Goal: Communication & Community: Answer question/provide support

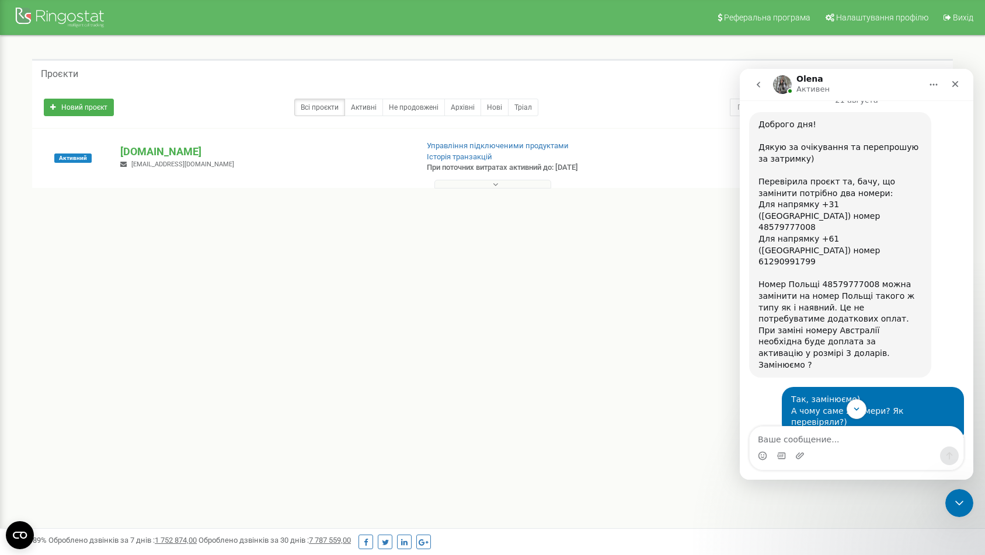
scroll to position [960, 0]
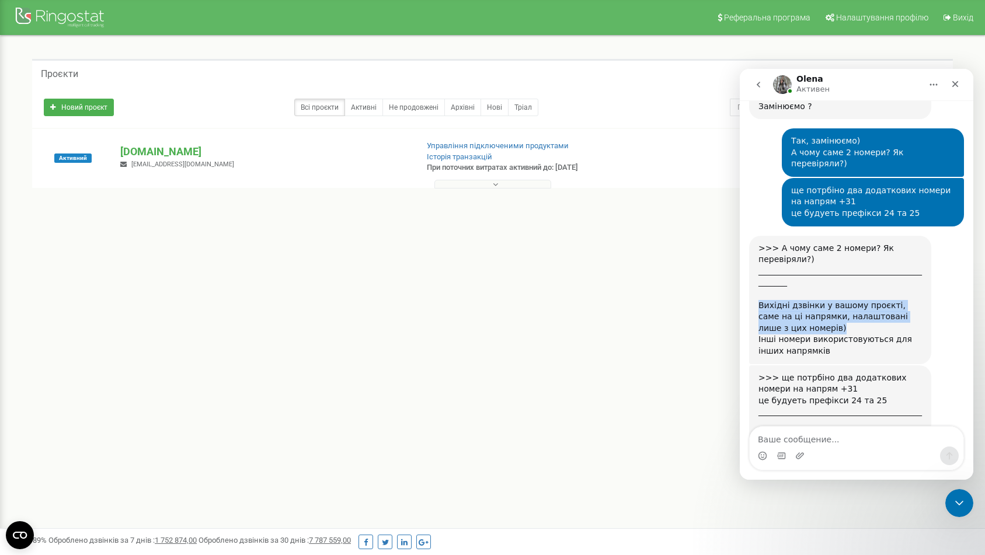
drag, startPoint x: 754, startPoint y: 236, endPoint x: 803, endPoint y: 260, distance: 54.0
click at [803, 260] on div ">>> А чому саме 2 номери? Як перевіряли?) _____________________________________…" at bounding box center [840, 300] width 182 height 128
copy div "Вихідні дзвінки у вашому проєкті, саме на ці напрямки, налаштовані лише з цих н…"
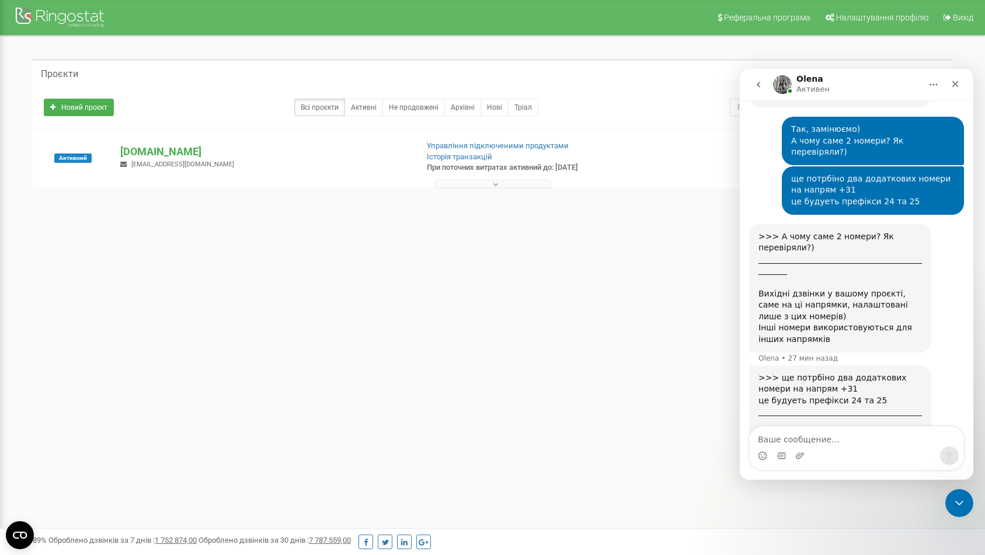
click at [829, 448] on div "Мессенджер Intercom" at bounding box center [857, 456] width 214 height 19
click at [828, 442] on textarea "Ваше сообщение..." at bounding box center [857, 437] width 214 height 20
paste textarea "Вихідні дзвінки у вашому проєкті, саме на ці напрямки, налаштовані лише з цих н…"
type textarea "Вихідні дзвінки у вашому проєкті, саме на ці напрямки, налаштовані лише з цих н…"
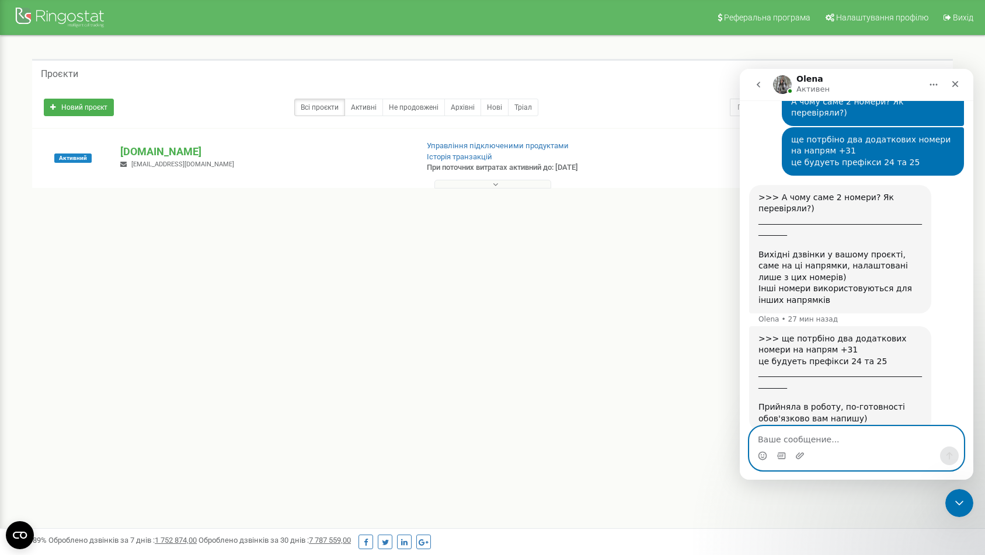
scroll to position [1029, 0]
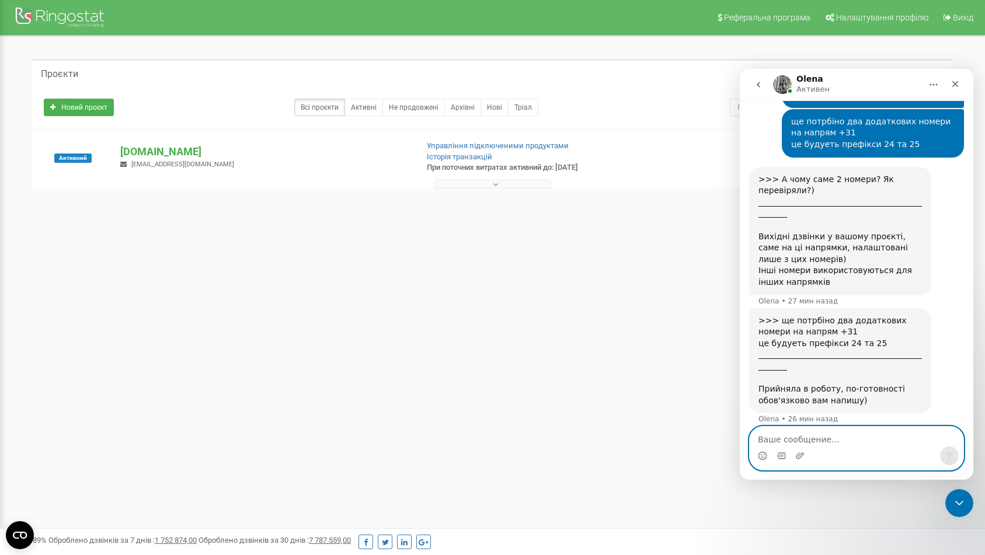
type textarea "t"
type textarea "y"
type textarea "не зрозумів"
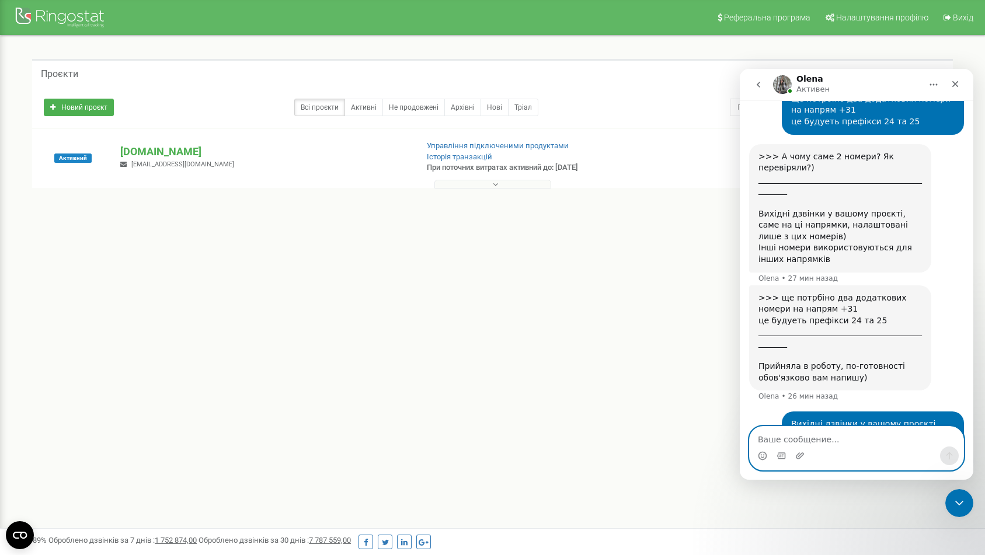
scroll to position [1055, 0]
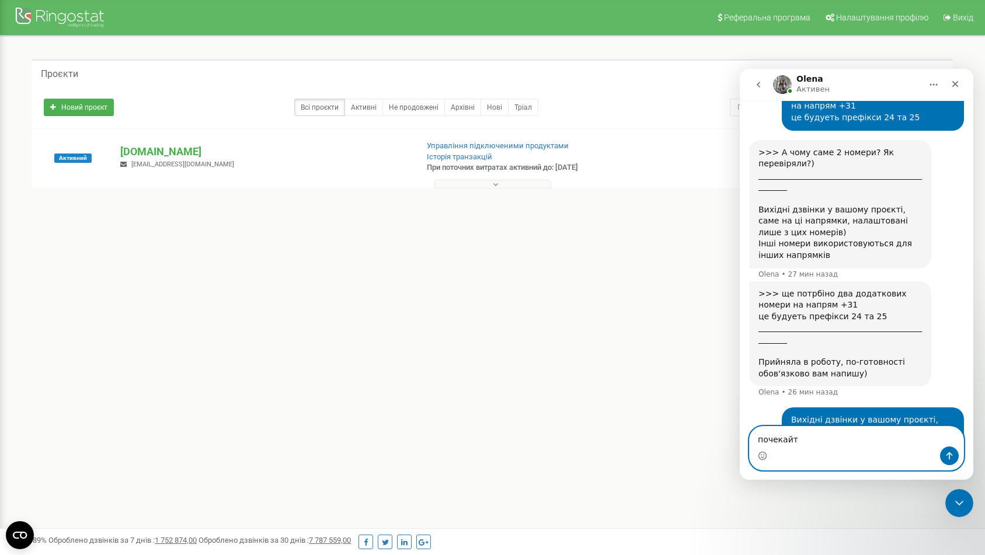
type textarea "почекайте"
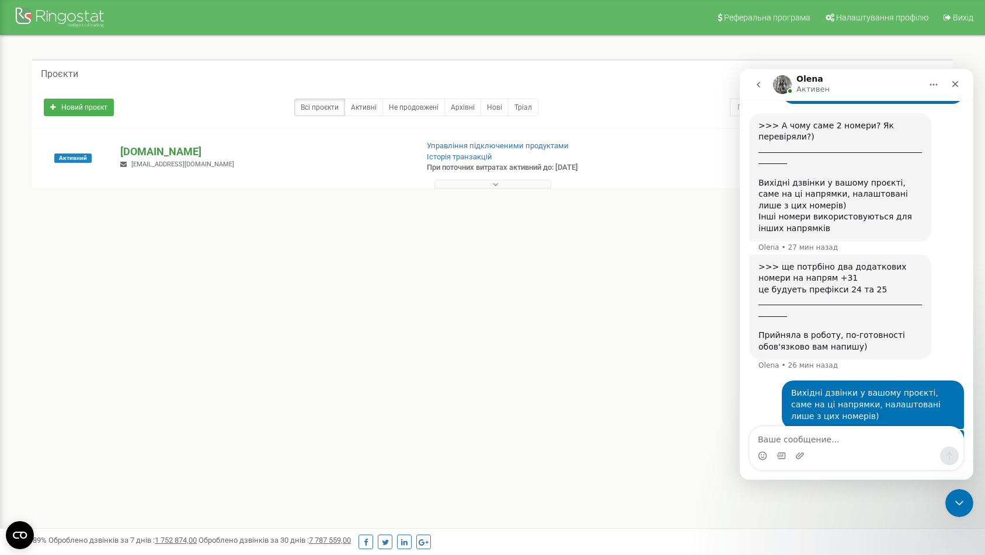
click at [134, 144] on p "[DOMAIN_NAME]" at bounding box center [263, 151] width 287 height 15
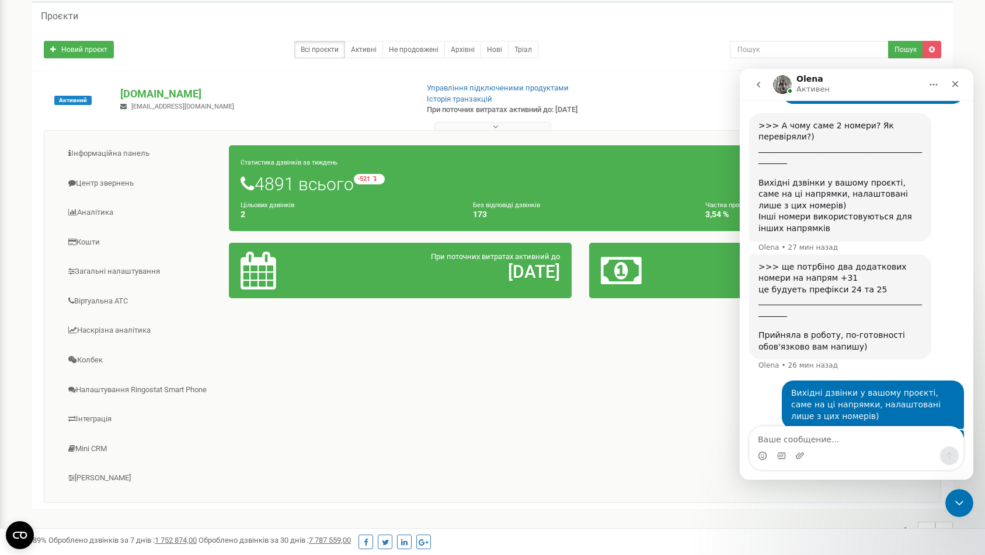
scroll to position [145, 0]
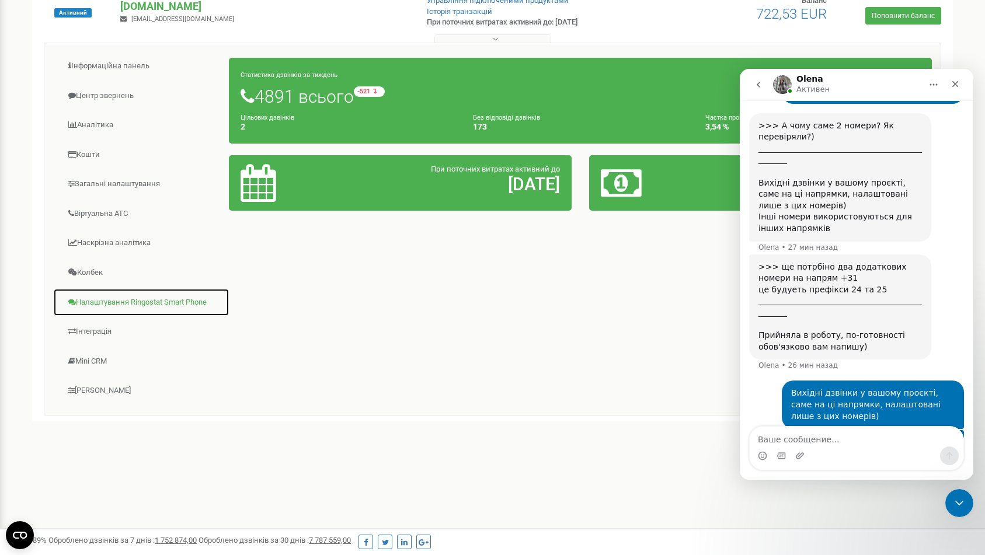
click at [121, 301] on link "Налаштування Ringostat Smart Phone" at bounding box center [141, 302] width 176 height 29
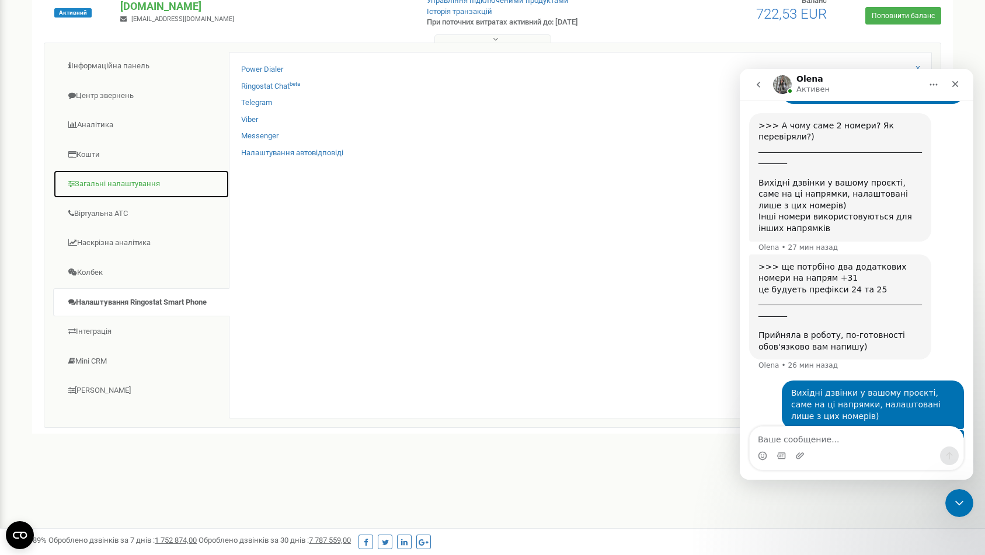
click at [138, 183] on link "Загальні налаштування" at bounding box center [141, 184] width 176 height 29
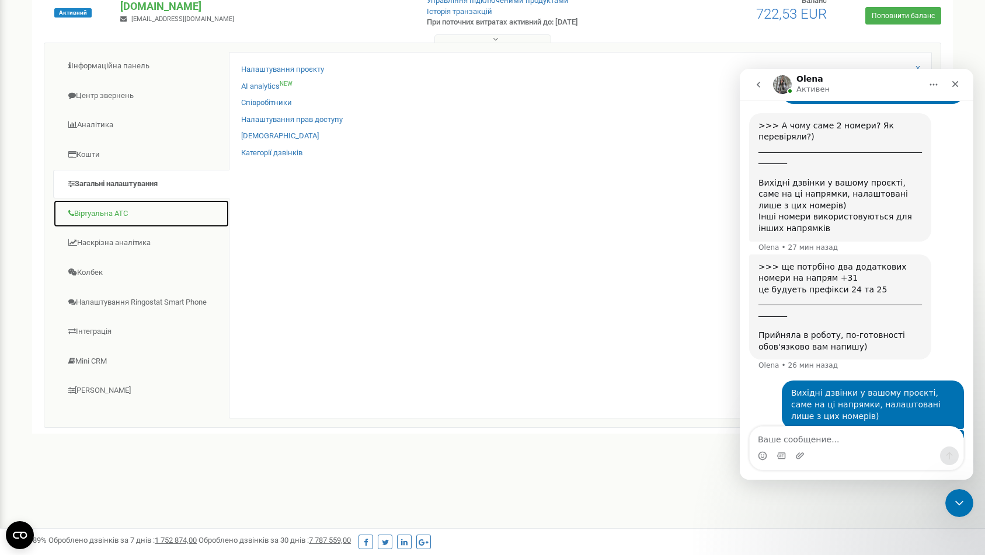
click at [145, 207] on link "Віртуальна АТС" at bounding box center [141, 214] width 176 height 29
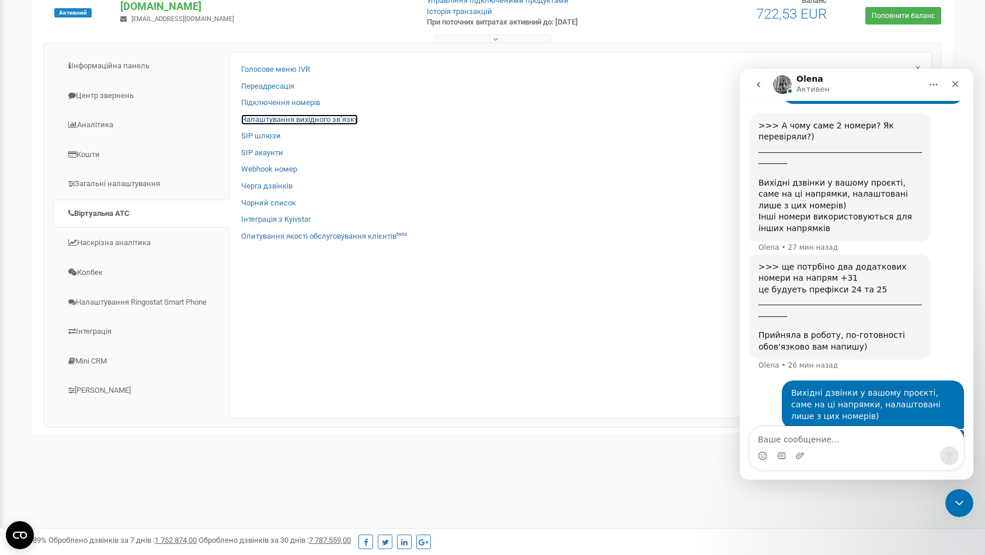
click at [302, 118] on link "Налаштування вихідного зв’язку" at bounding box center [299, 119] width 117 height 11
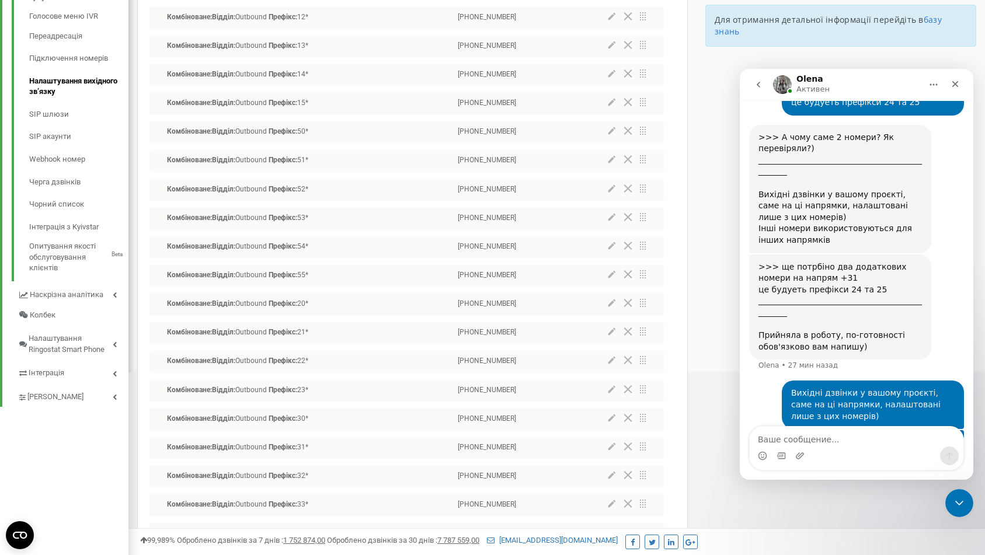
scroll to position [367, 0]
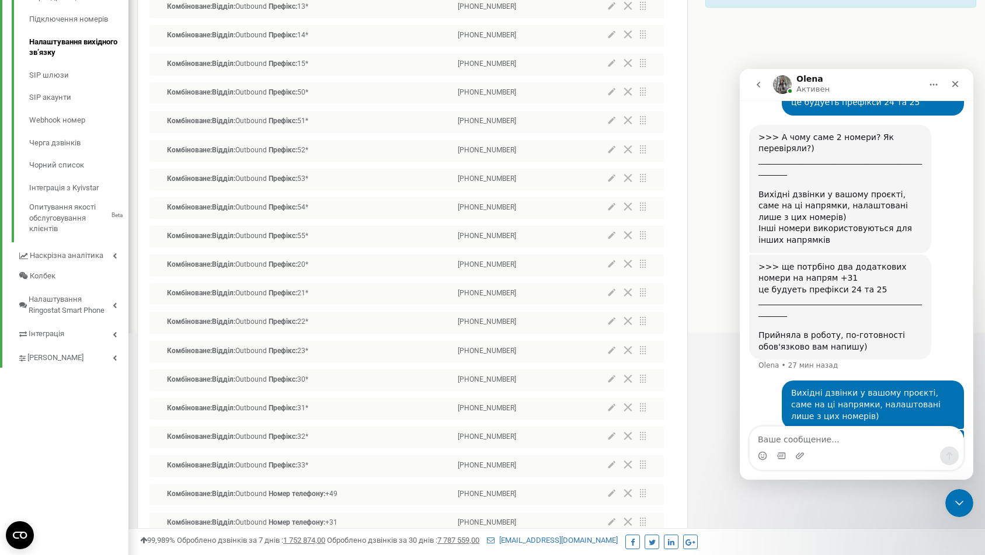
click at [850, 455] on div "Мессенджер Intercom" at bounding box center [857, 456] width 214 height 19
click at [828, 440] on textarea "Ваше сообщение..." at bounding box center [857, 437] width 214 height 20
paste textarea "Ваше сообщение..."
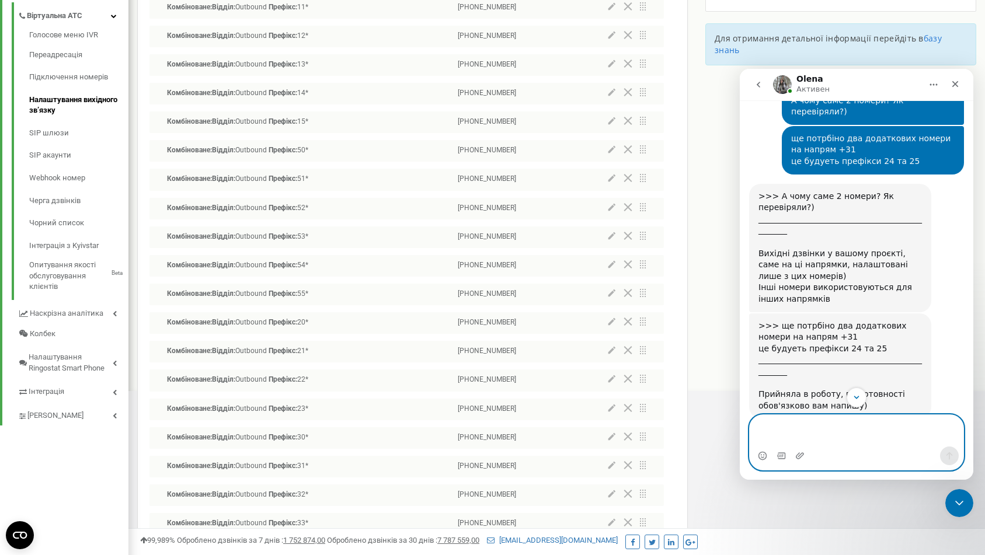
scroll to position [202, 0]
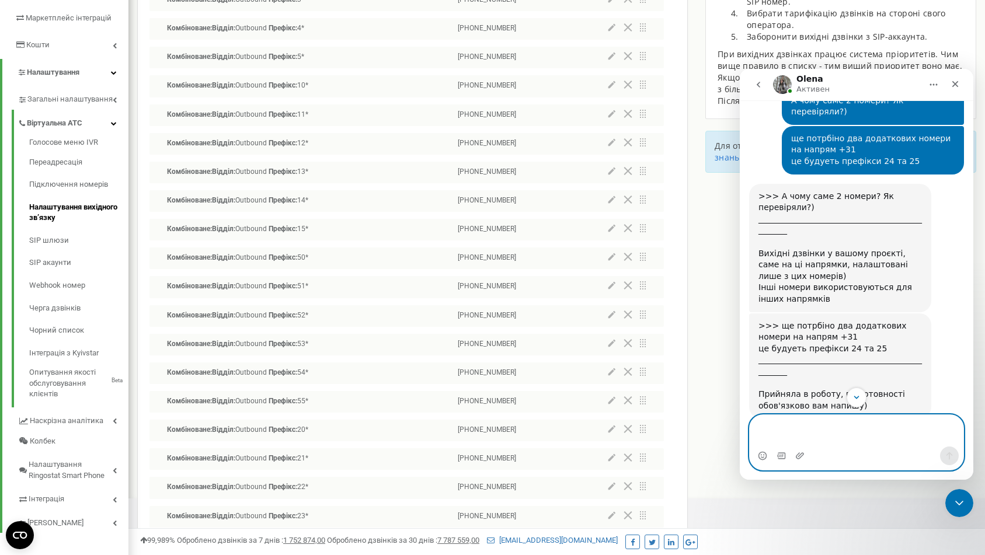
click at [828, 440] on textarea "Ваше сообщение..." at bounding box center [857, 431] width 214 height 32
click at [812, 431] on textarea "Ваше сообщение..." at bounding box center [857, 431] width 214 height 32
paste textarea "Ваше сообщение..."
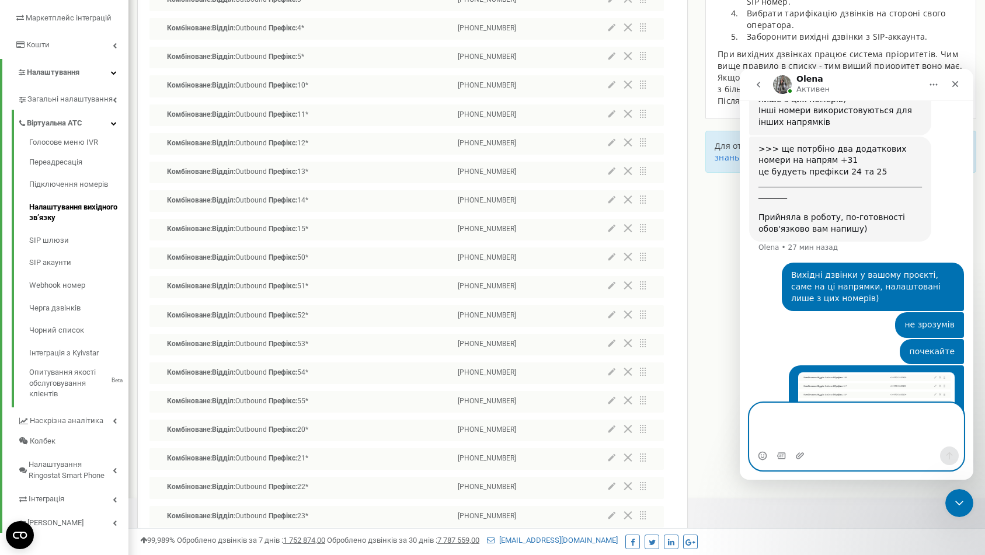
scroll to position [1211, 0]
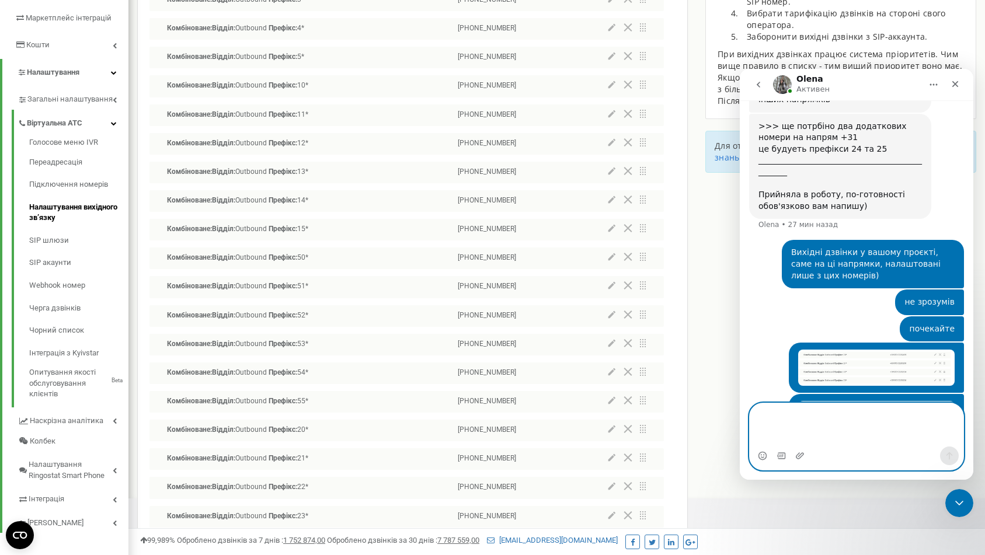
click at [821, 416] on textarea "Ваше сообщение..." at bounding box center [857, 424] width 214 height 43
type textarea "які два номери?"
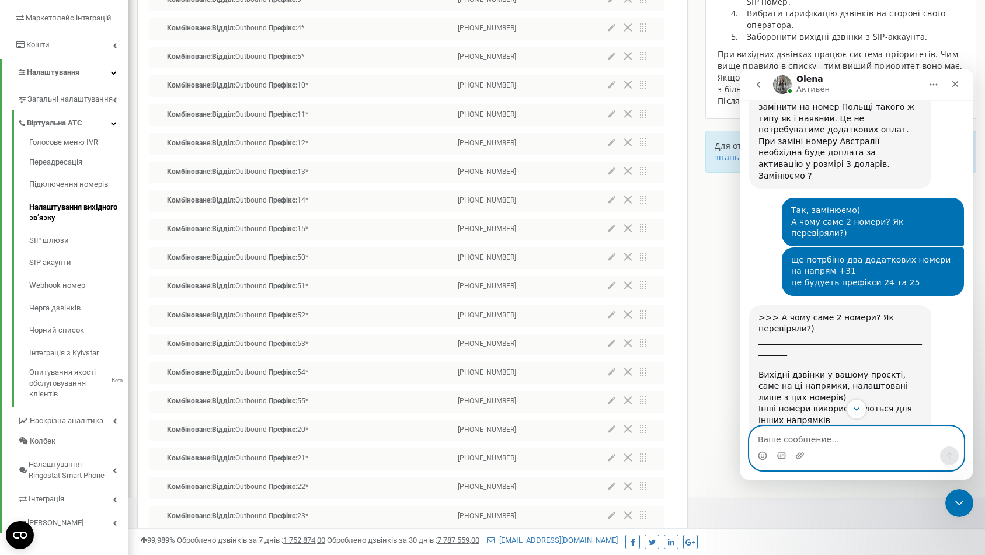
scroll to position [832, 0]
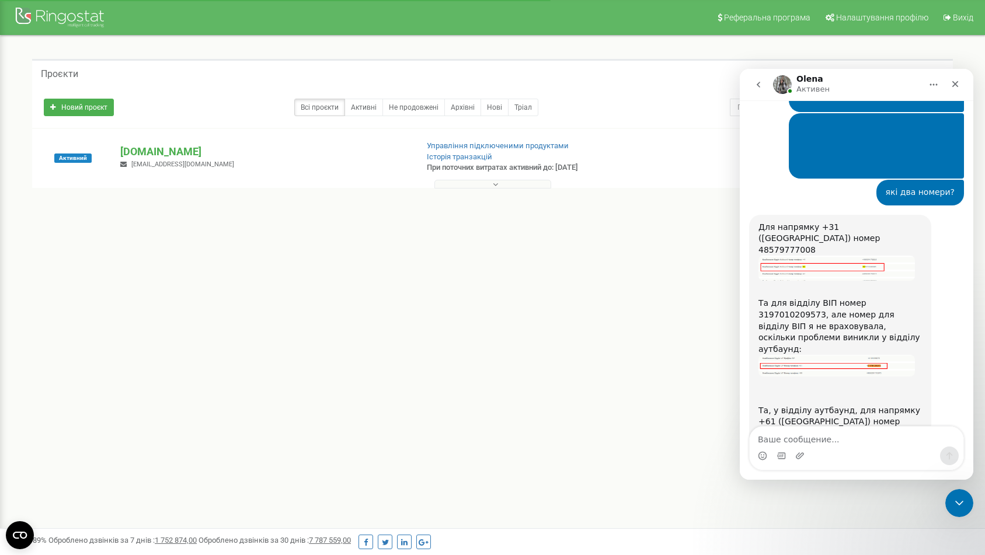
scroll to position [1482, 0]
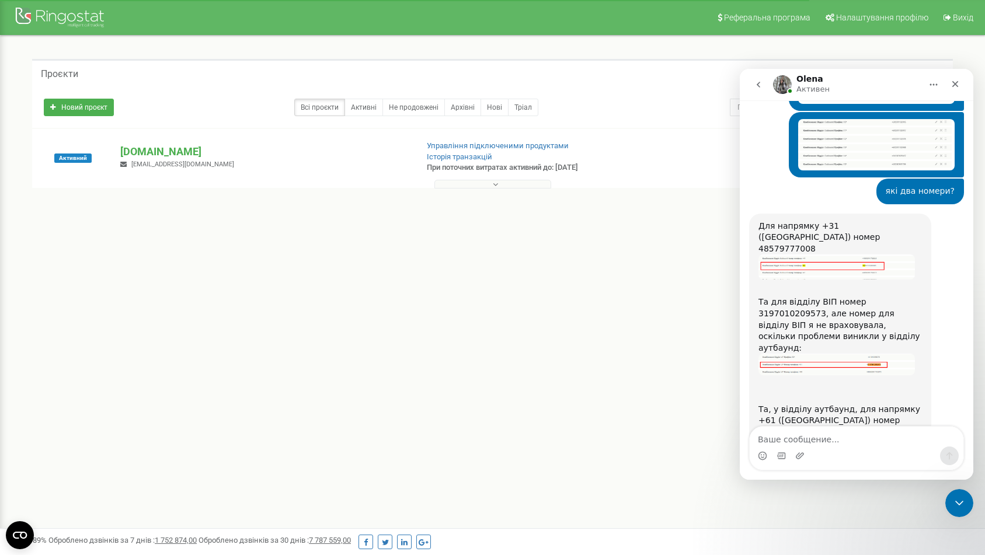
click at [845, 255] on img "Olena говорит…" at bounding box center [836, 267] width 156 height 25
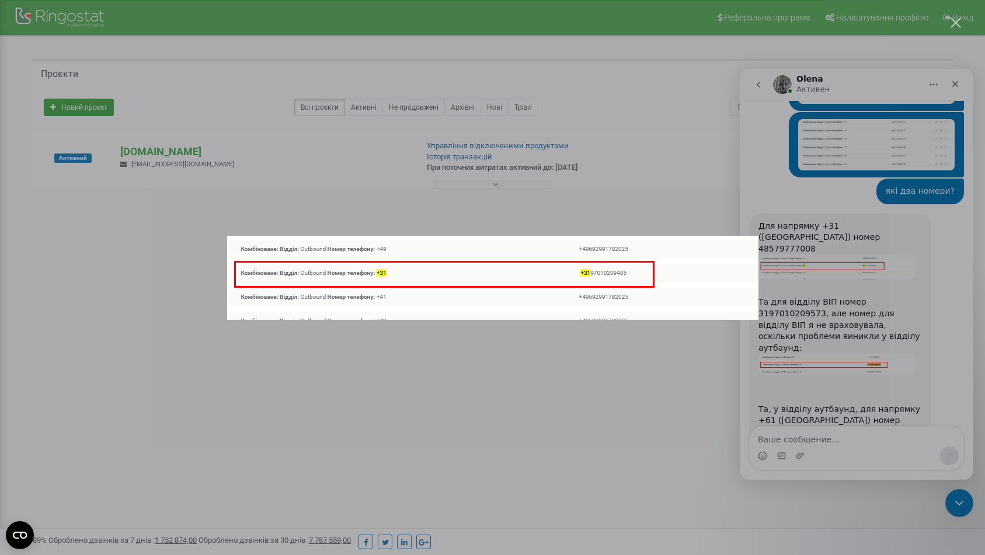
scroll to position [0, 0]
click at [843, 200] on div "Мессенджер Intercom" at bounding box center [492, 277] width 985 height 555
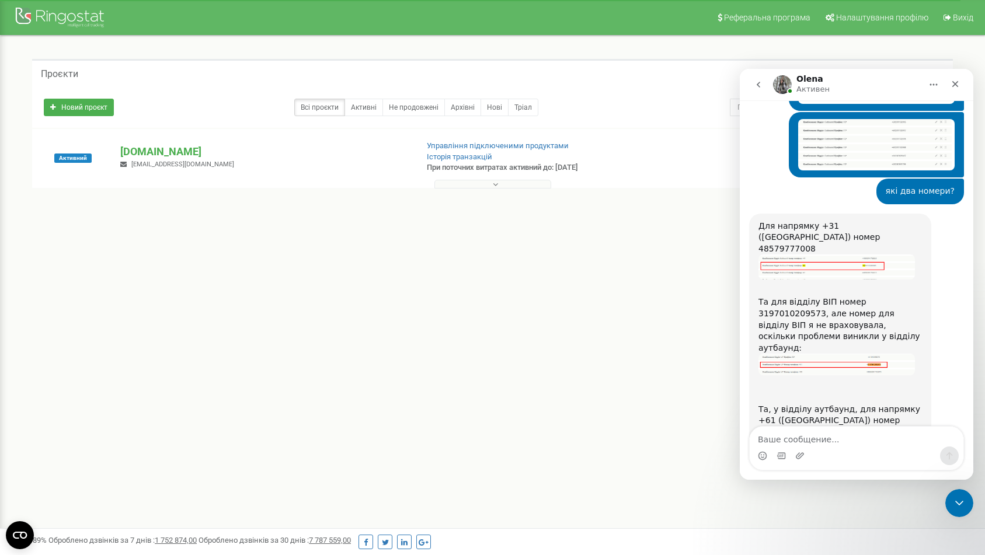
click at [836, 354] on img "Olena говорит…" at bounding box center [836, 364] width 156 height 21
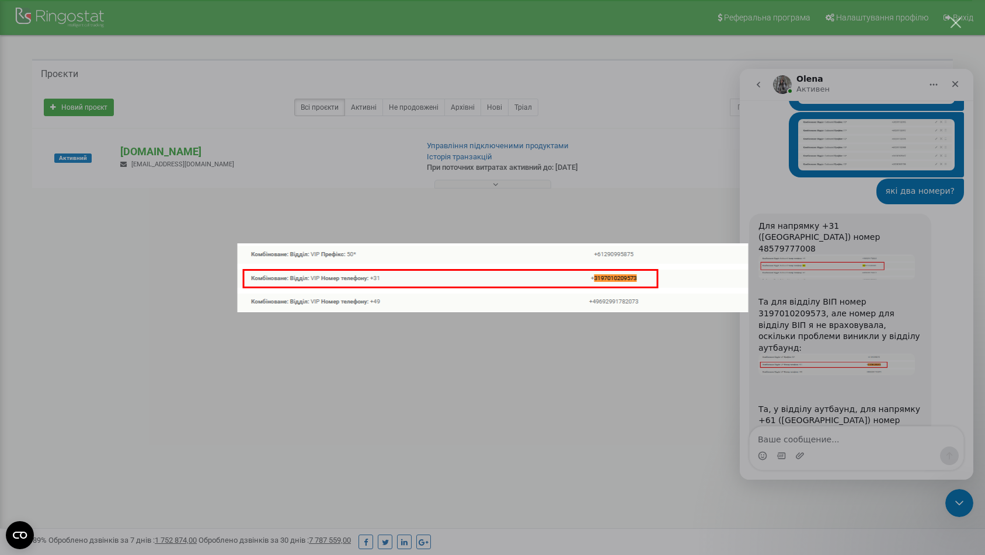
click at [914, 228] on div "Мессенджер Intercom" at bounding box center [492, 277] width 985 height 555
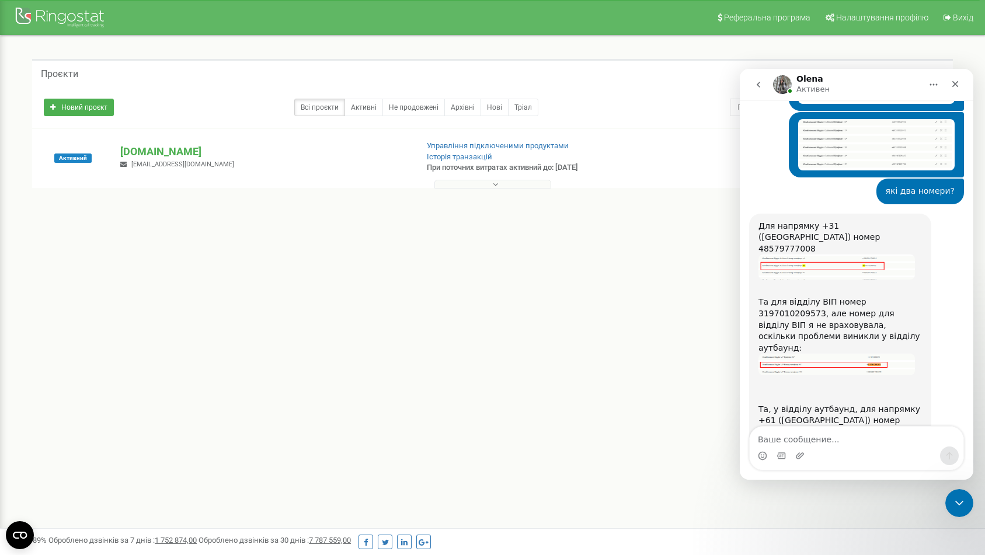
click at [844, 438] on img "Olena говорит…" at bounding box center [836, 449] width 156 height 22
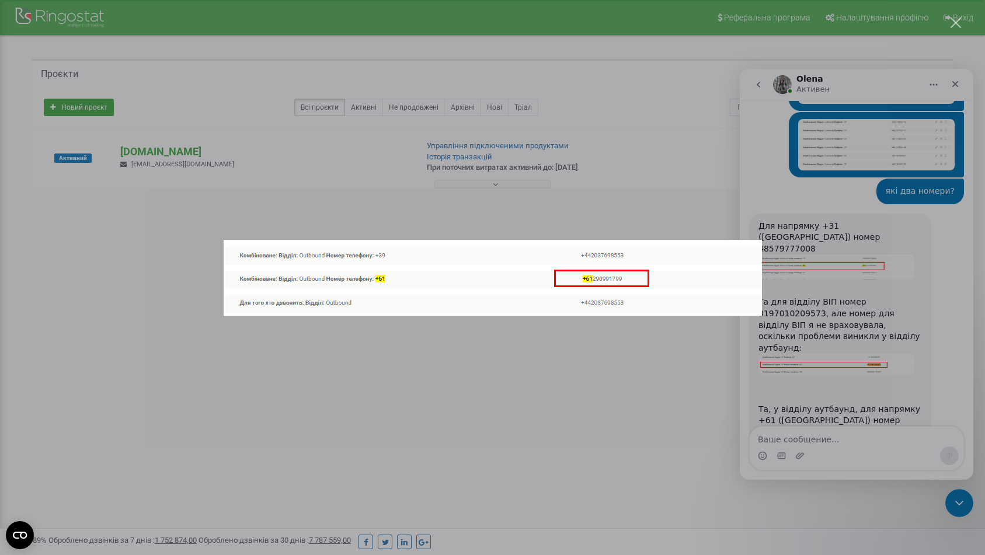
click at [944, 243] on div "Мессенджер Intercom" at bounding box center [492, 277] width 985 height 555
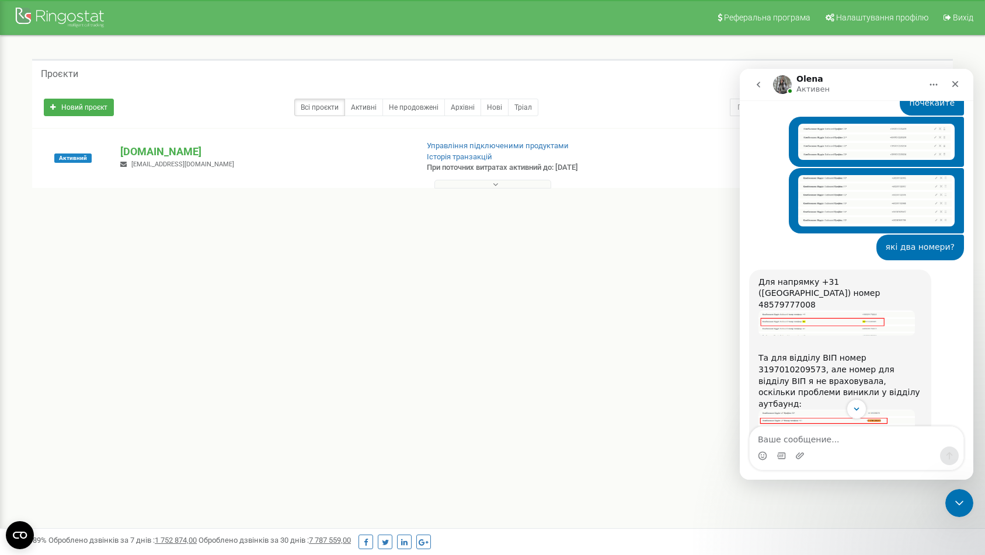
scroll to position [1396, 0]
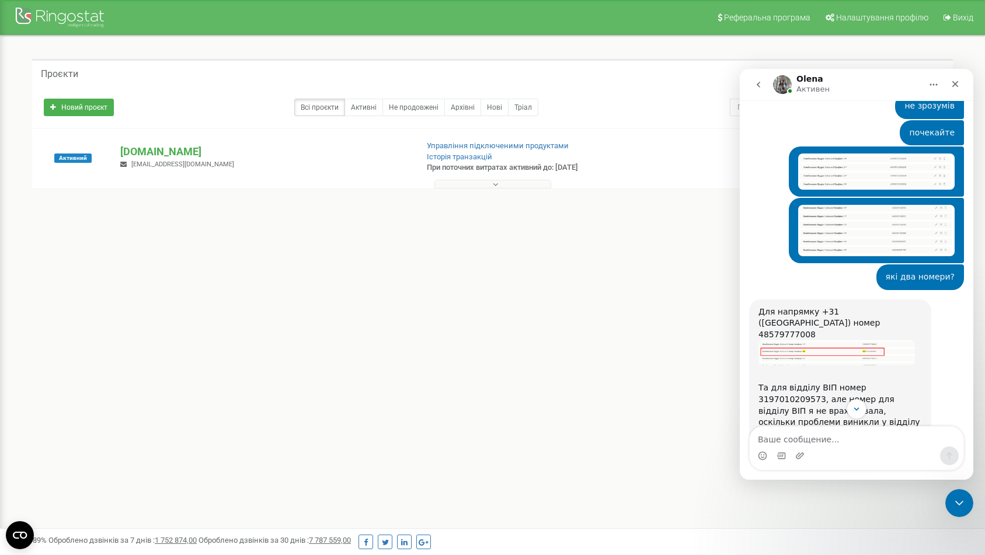
click at [862, 205] on img "Maksym говорит…" at bounding box center [876, 231] width 156 height 52
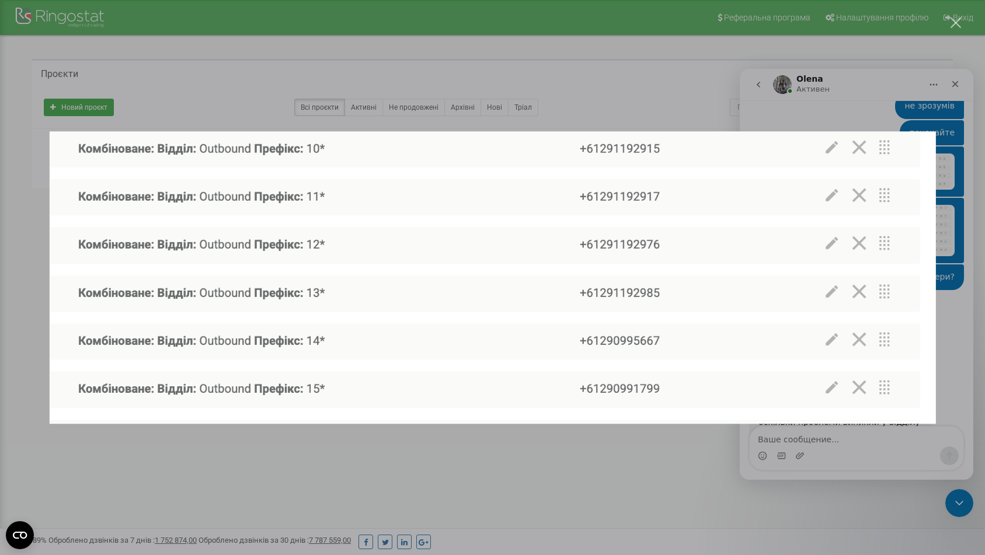
scroll to position [0, 0]
click at [925, 263] on img "Закрыть" at bounding box center [492, 277] width 886 height 293
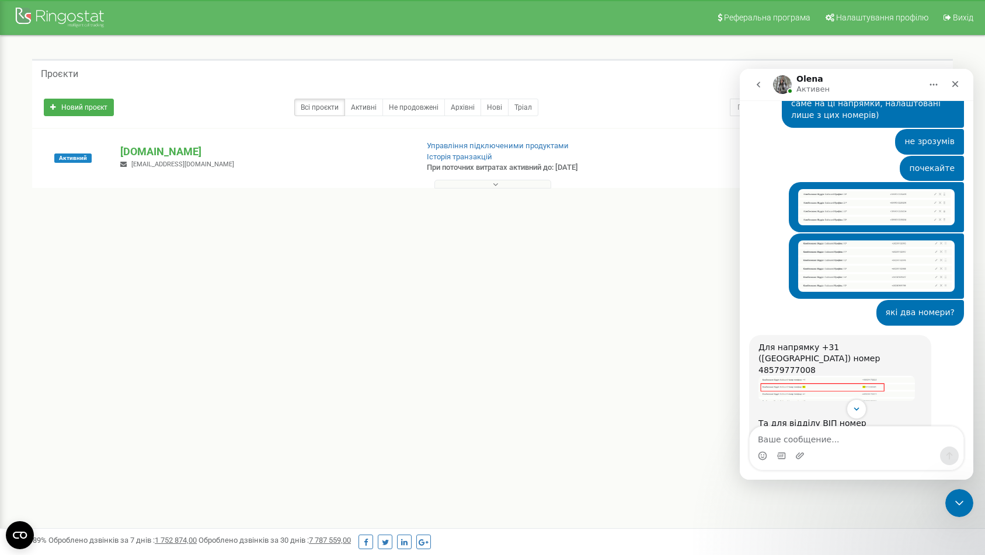
scroll to position [1275, 0]
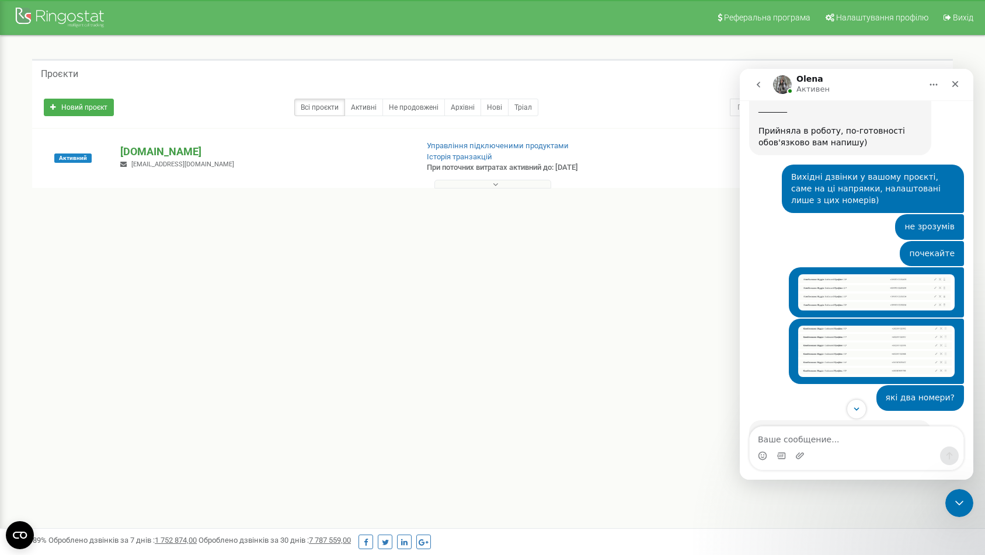
click at [168, 154] on p "[DOMAIN_NAME]" at bounding box center [263, 151] width 287 height 15
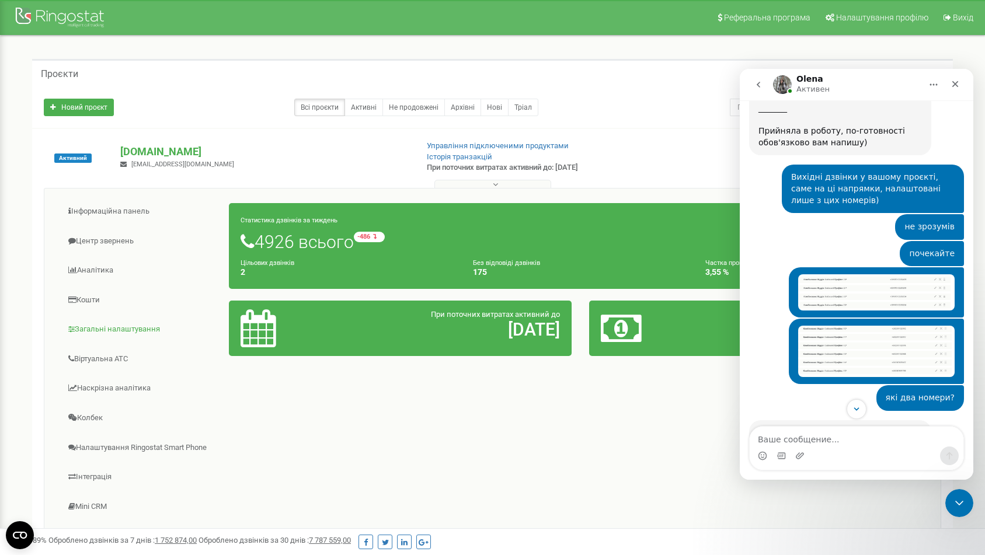
scroll to position [7, 0]
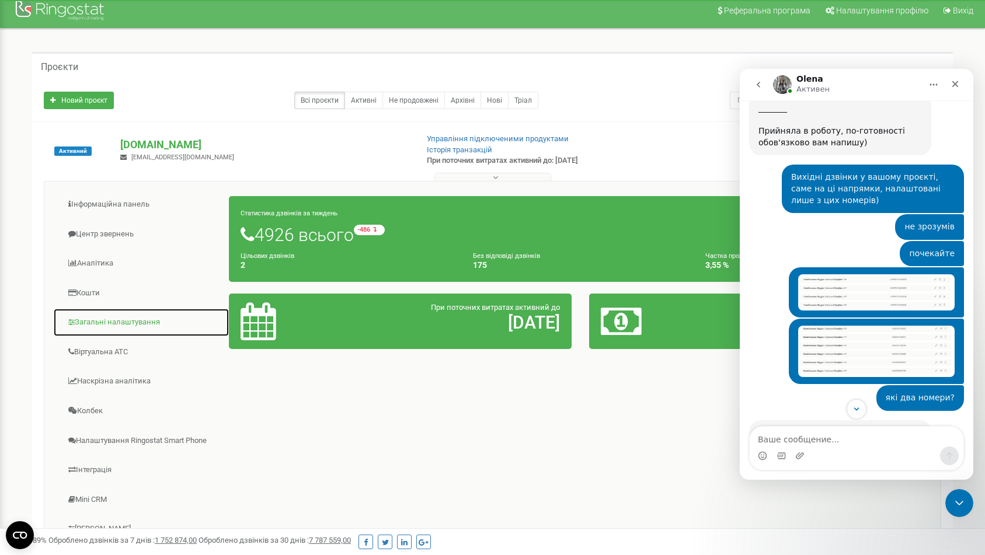
click at [125, 318] on link "Загальні налаштування" at bounding box center [141, 322] width 176 height 29
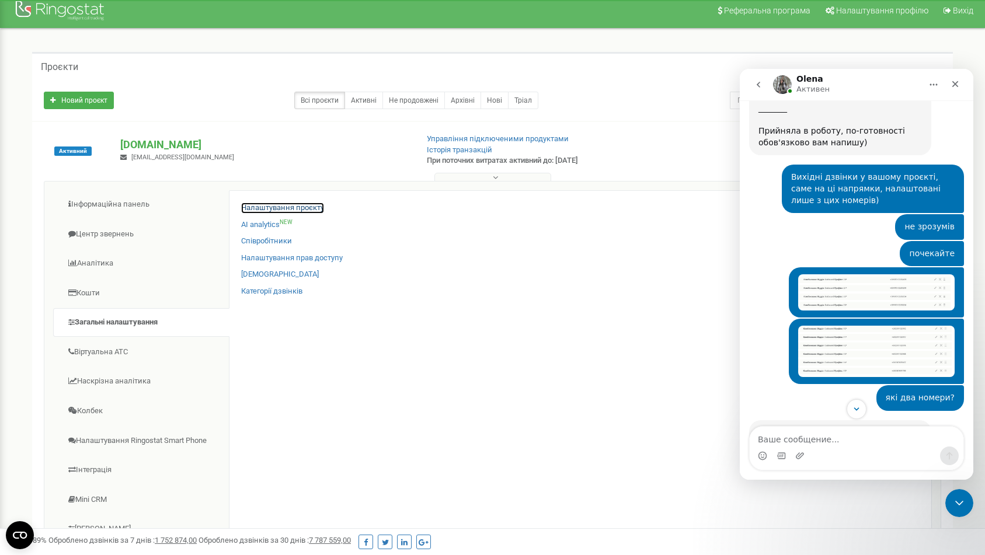
click at [315, 210] on link "Налаштування проєкту" at bounding box center [282, 208] width 83 height 11
click at [128, 353] on link "Віртуальна АТС" at bounding box center [141, 352] width 176 height 29
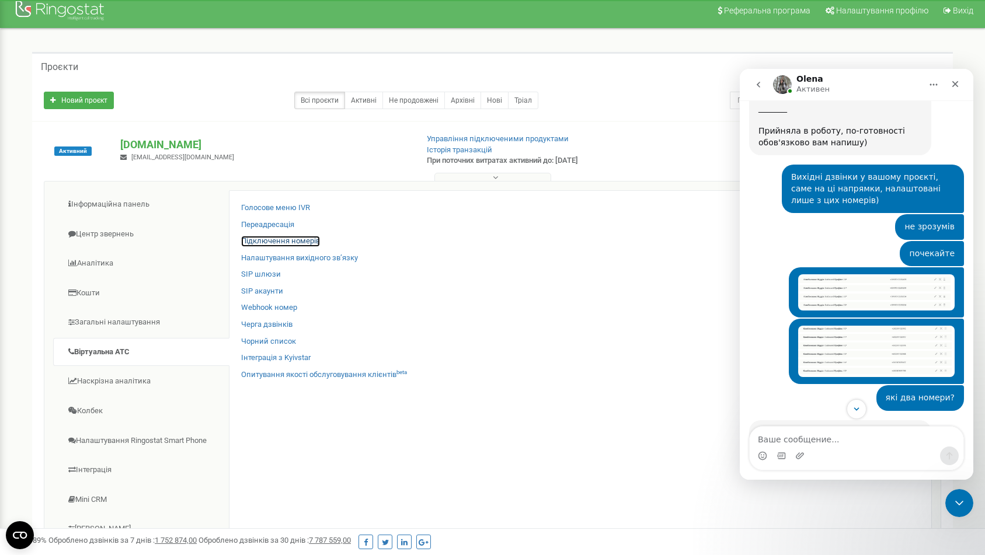
click at [311, 240] on link "Підключення номерів" at bounding box center [280, 241] width 79 height 11
click at [309, 242] on link "Підключення номерів" at bounding box center [280, 241] width 79 height 11
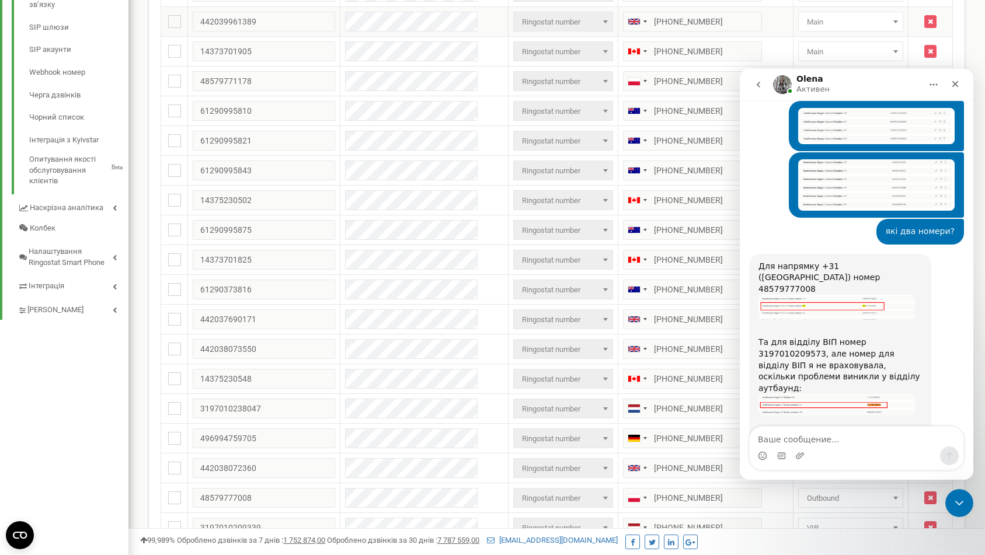
scroll to position [1482, 0]
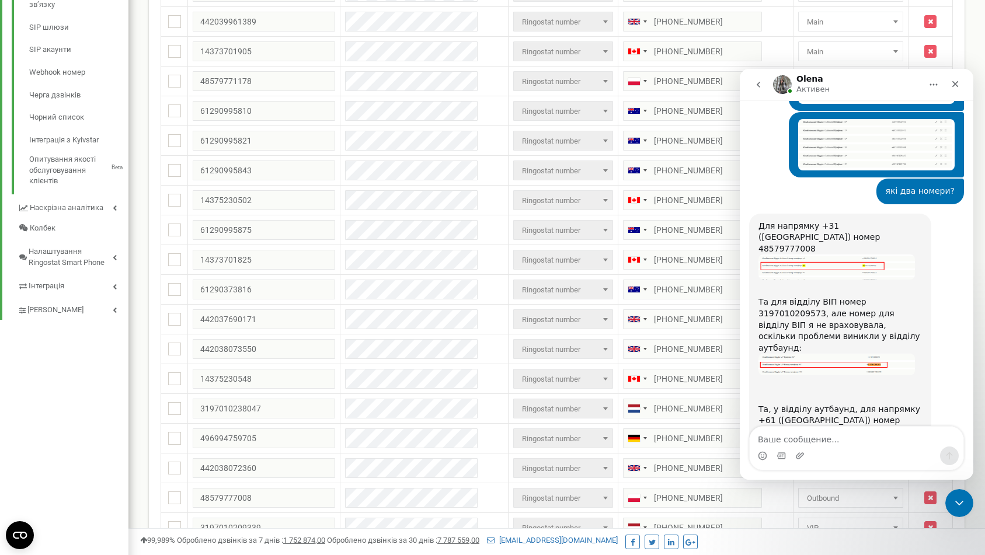
click at [796, 438] on img "Olena говорит…" at bounding box center [836, 449] width 156 height 22
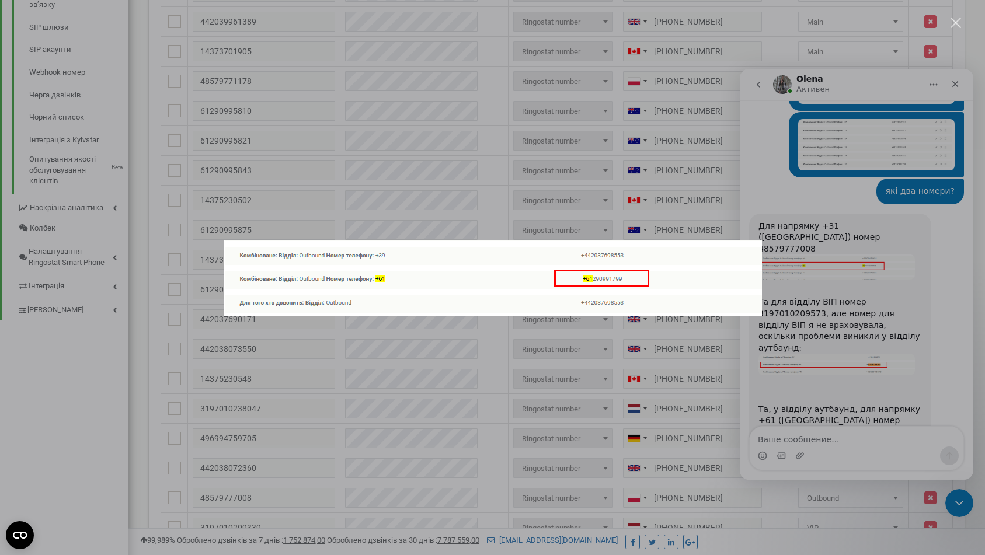
scroll to position [0, 0]
click at [839, 318] on div "Мессенджер Intercom" at bounding box center [492, 277] width 985 height 555
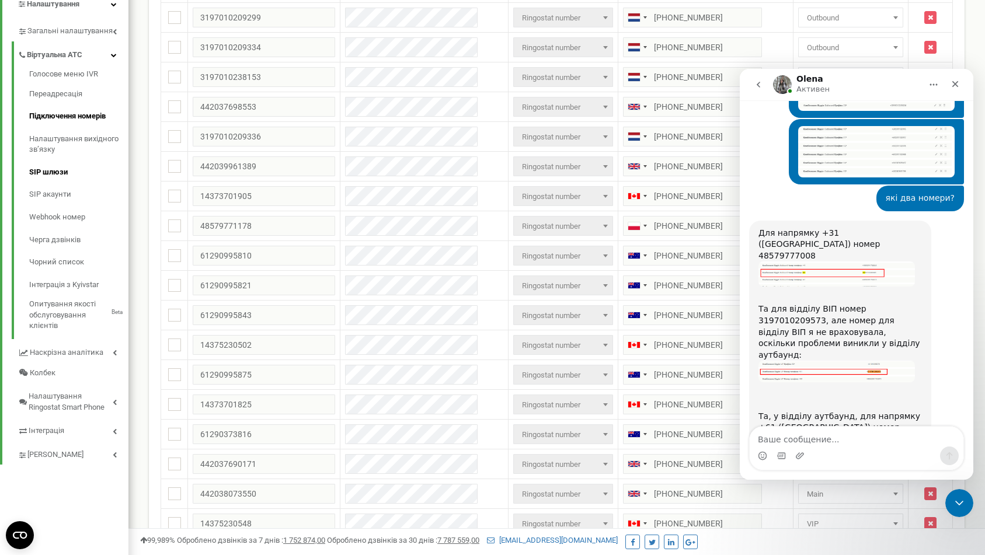
scroll to position [212, 0]
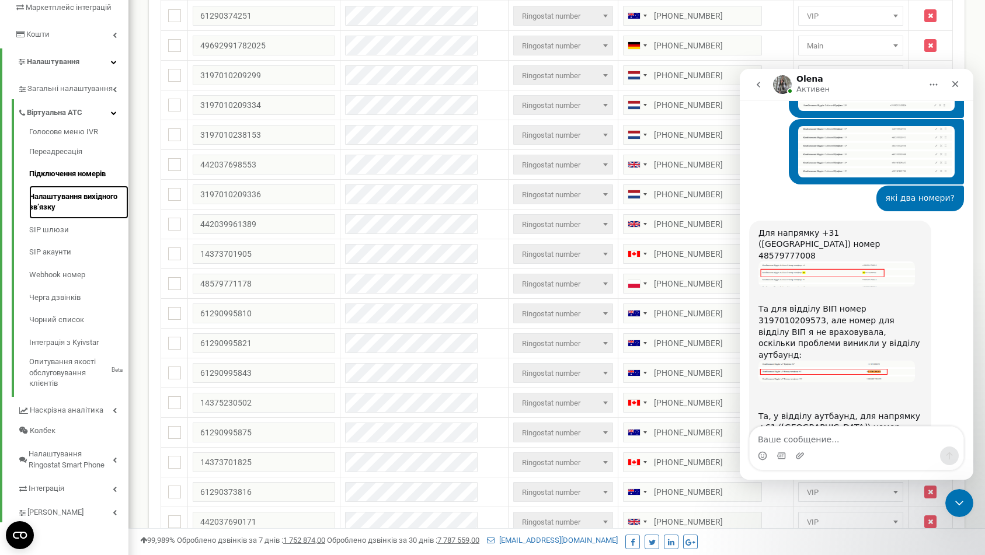
click at [92, 197] on link "Налаштування вихідного зв’язку" at bounding box center [78, 202] width 99 height 33
